Goal: Complete application form

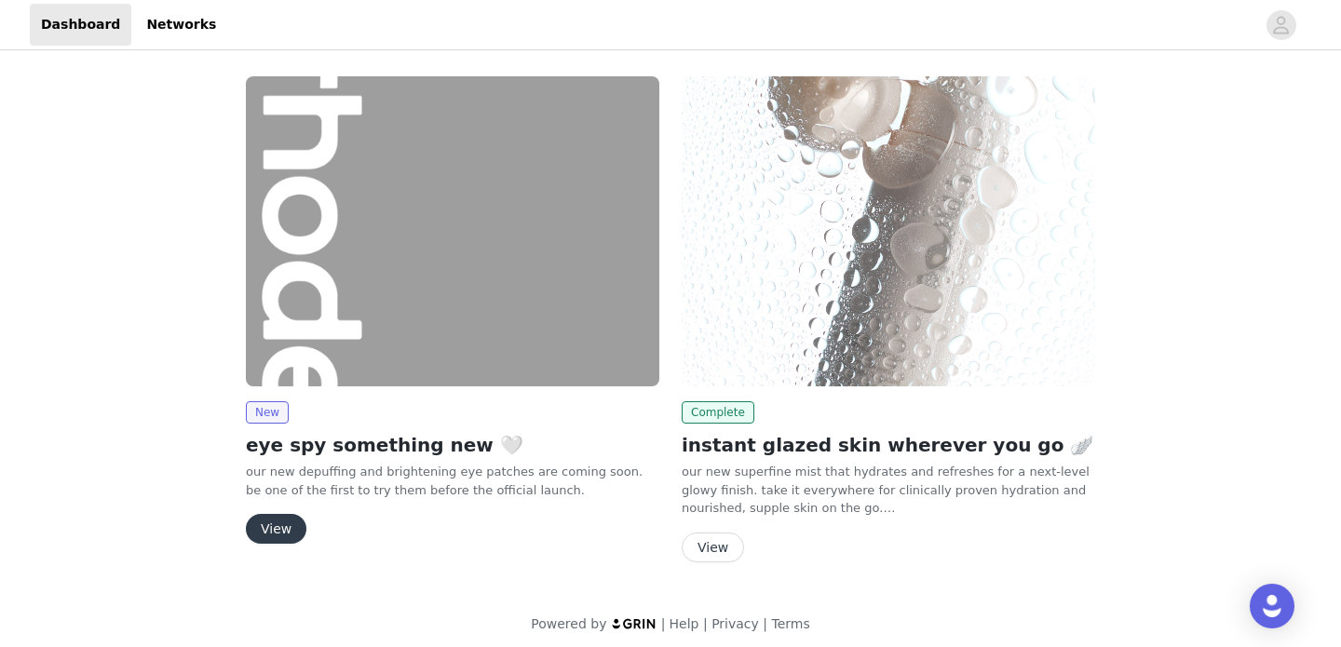
click at [306, 526] on div "View" at bounding box center [453, 529] width 414 height 30
click at [276, 528] on button "View" at bounding box center [276, 529] width 61 height 30
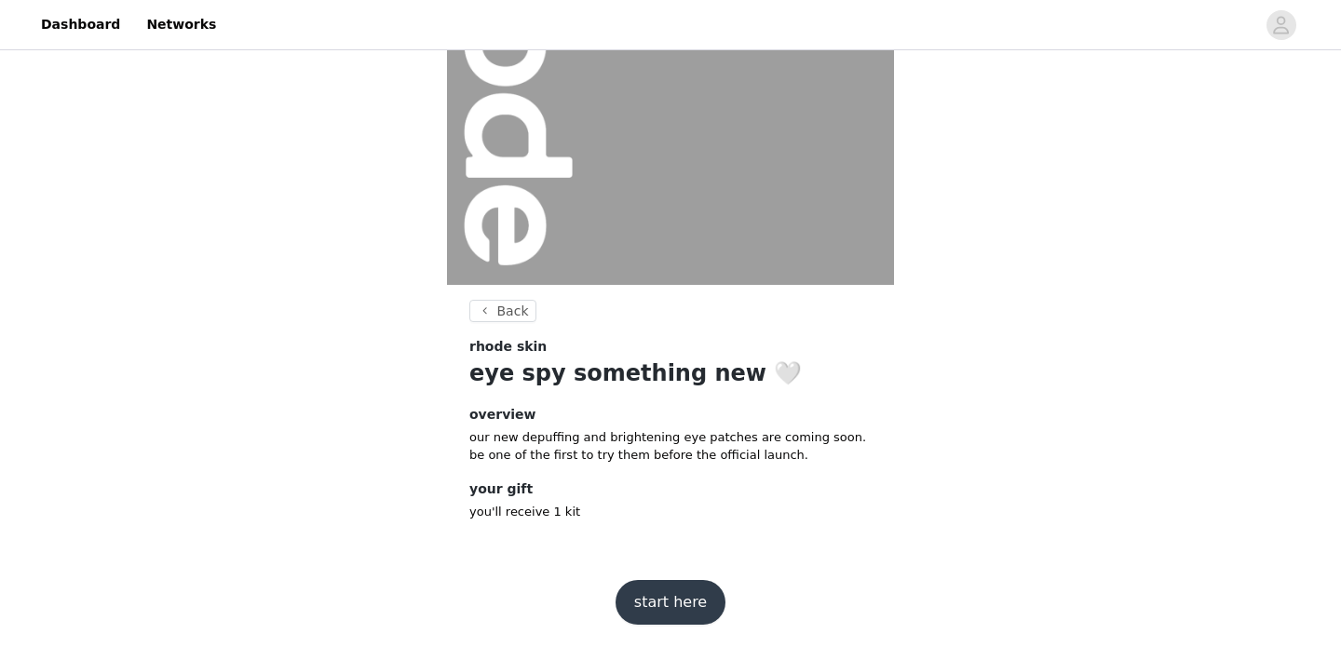
scroll to position [216, 0]
click at [679, 598] on button "start here" at bounding box center [671, 603] width 110 height 45
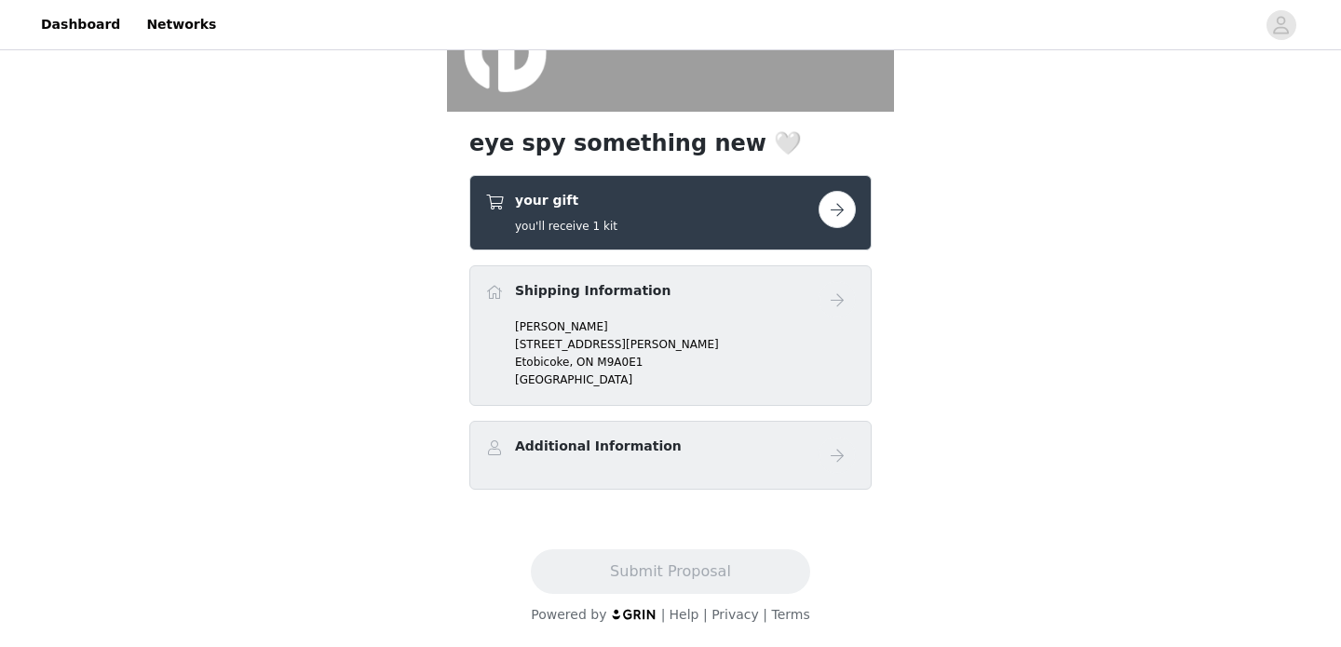
scroll to position [390, 0]
click at [839, 211] on button "button" at bounding box center [837, 209] width 37 height 37
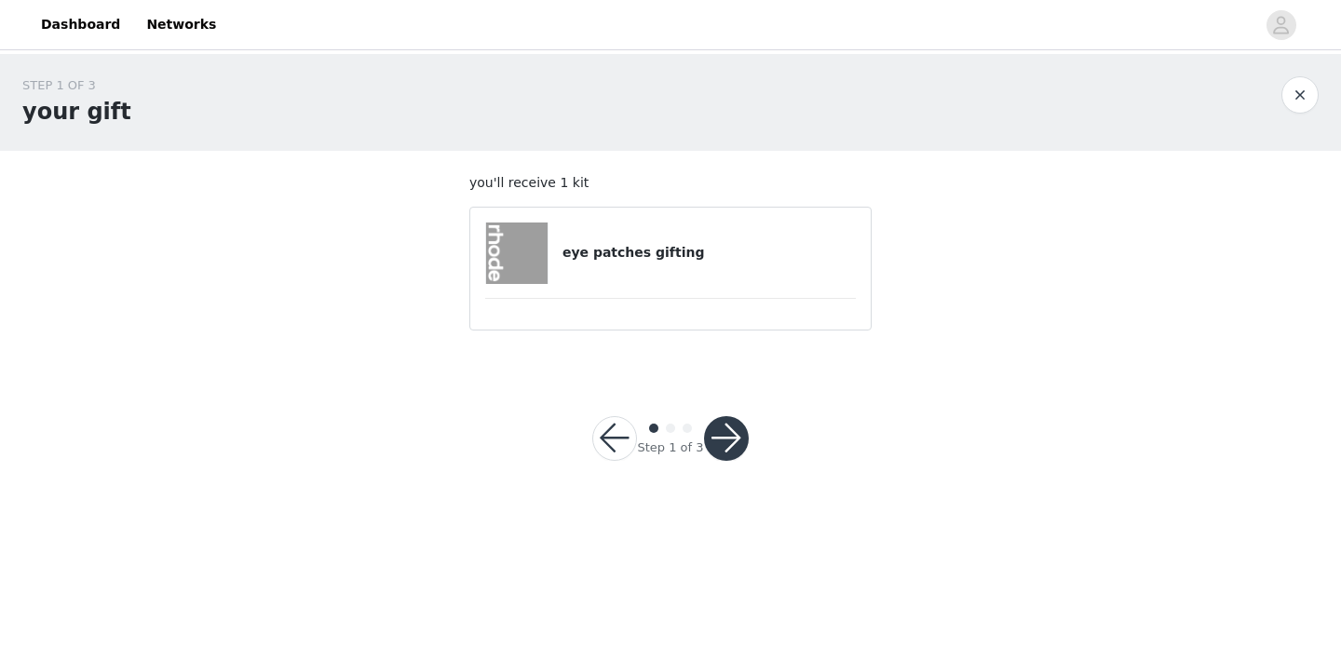
click at [805, 257] on h4 "eye patches gifting" at bounding box center [709, 253] width 293 height 20
click at [736, 446] on button "button" at bounding box center [726, 438] width 45 height 45
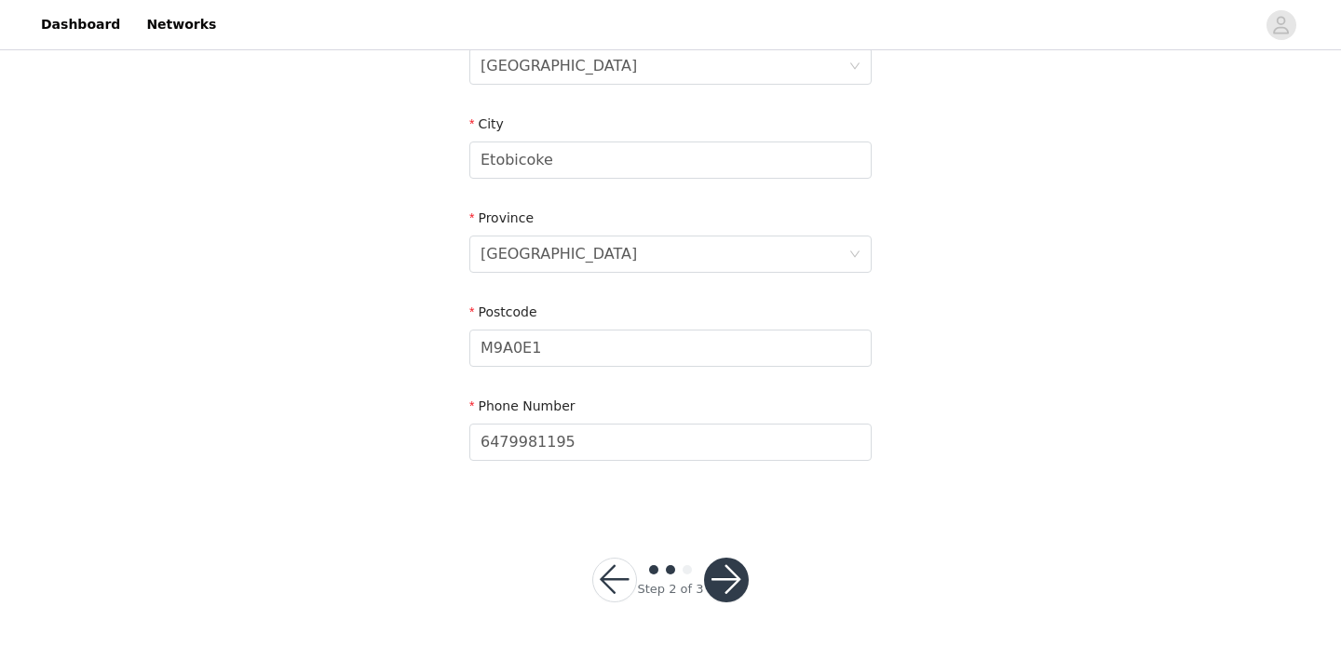
scroll to position [622, 0]
click at [721, 568] on button "button" at bounding box center [726, 581] width 45 height 45
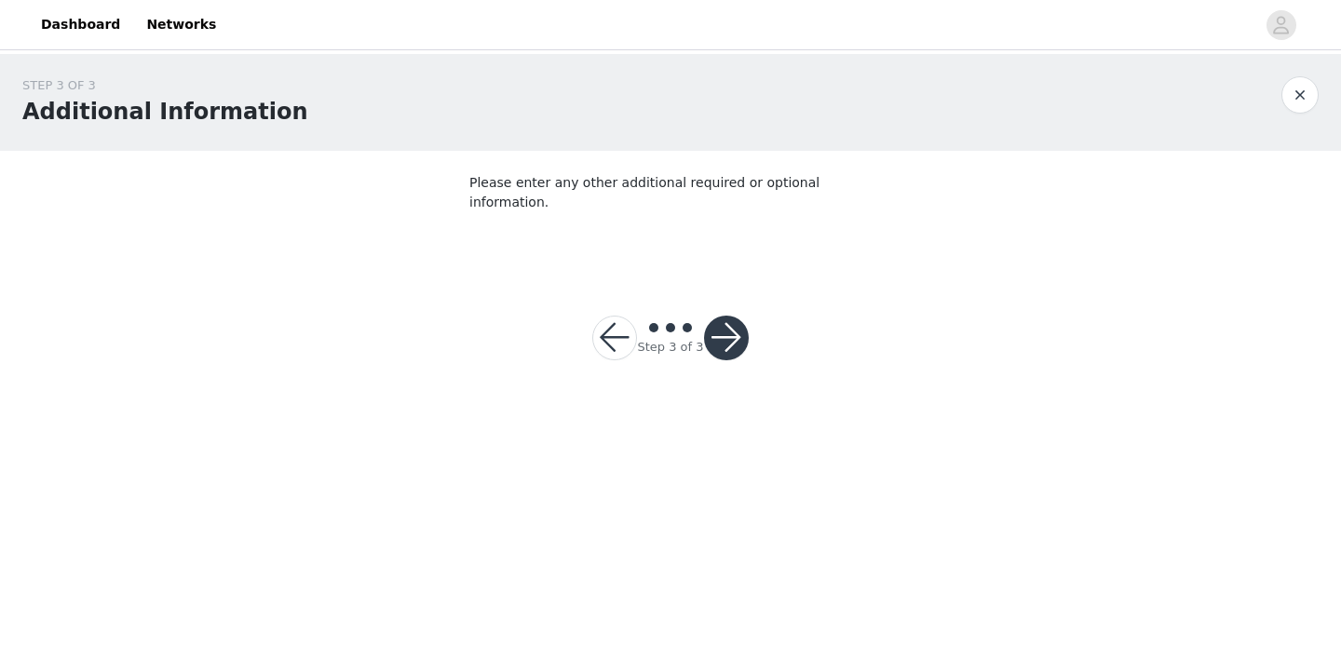
click at [740, 325] on button "button" at bounding box center [726, 338] width 45 height 45
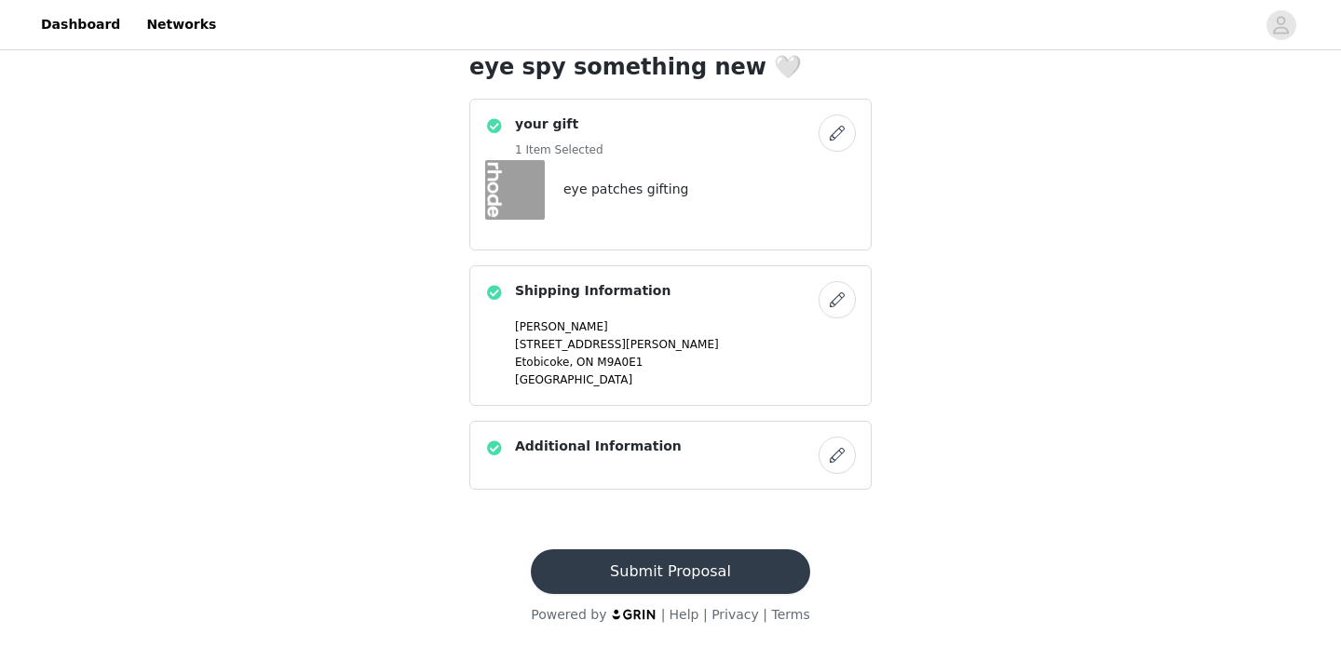
click at [661, 568] on button "Submit Proposal" at bounding box center [670, 572] width 279 height 45
